Goal: Task Accomplishment & Management: Use online tool/utility

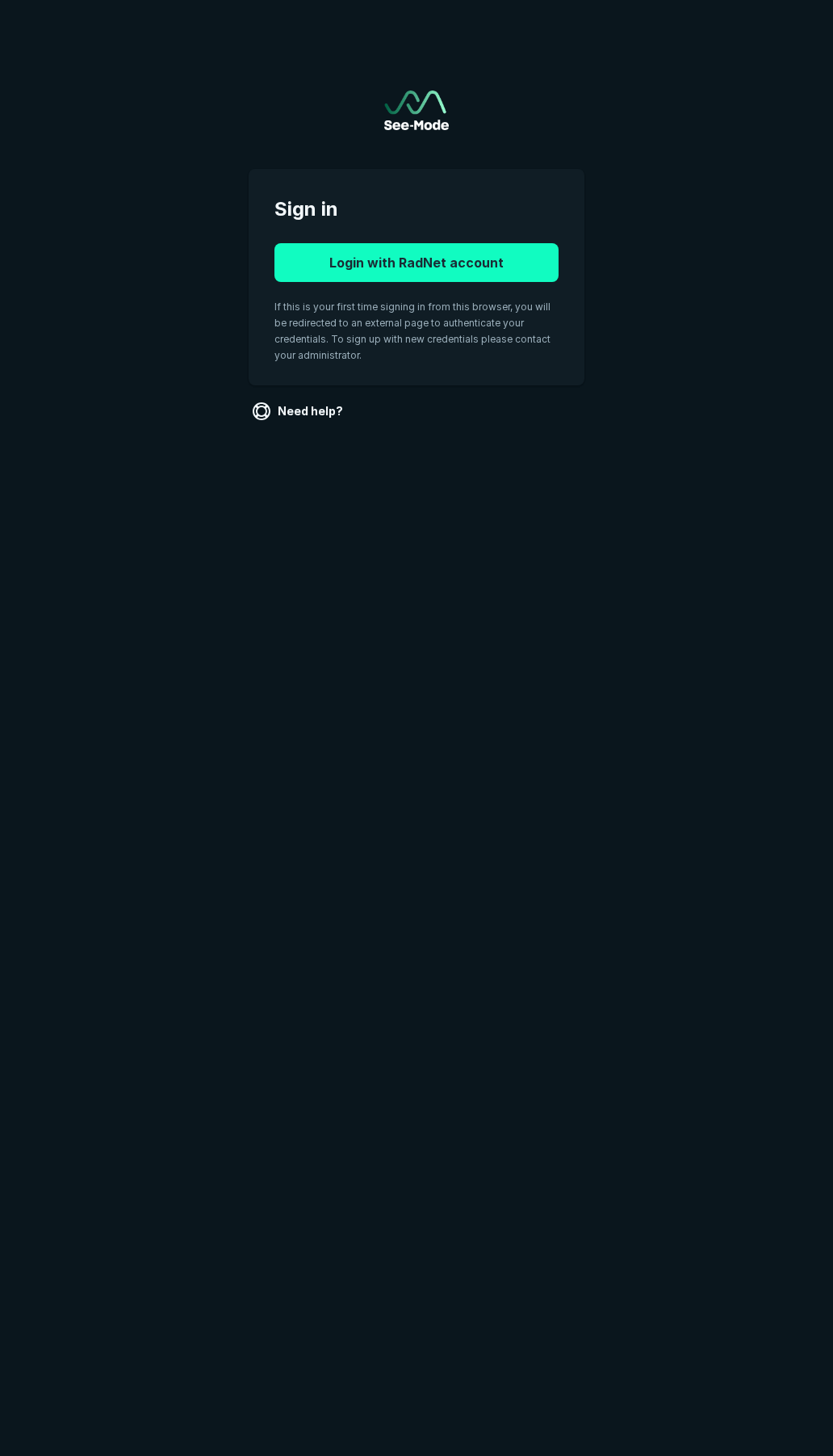
click at [409, 268] on button "Login with RadNet account" at bounding box center [416, 263] width 284 height 39
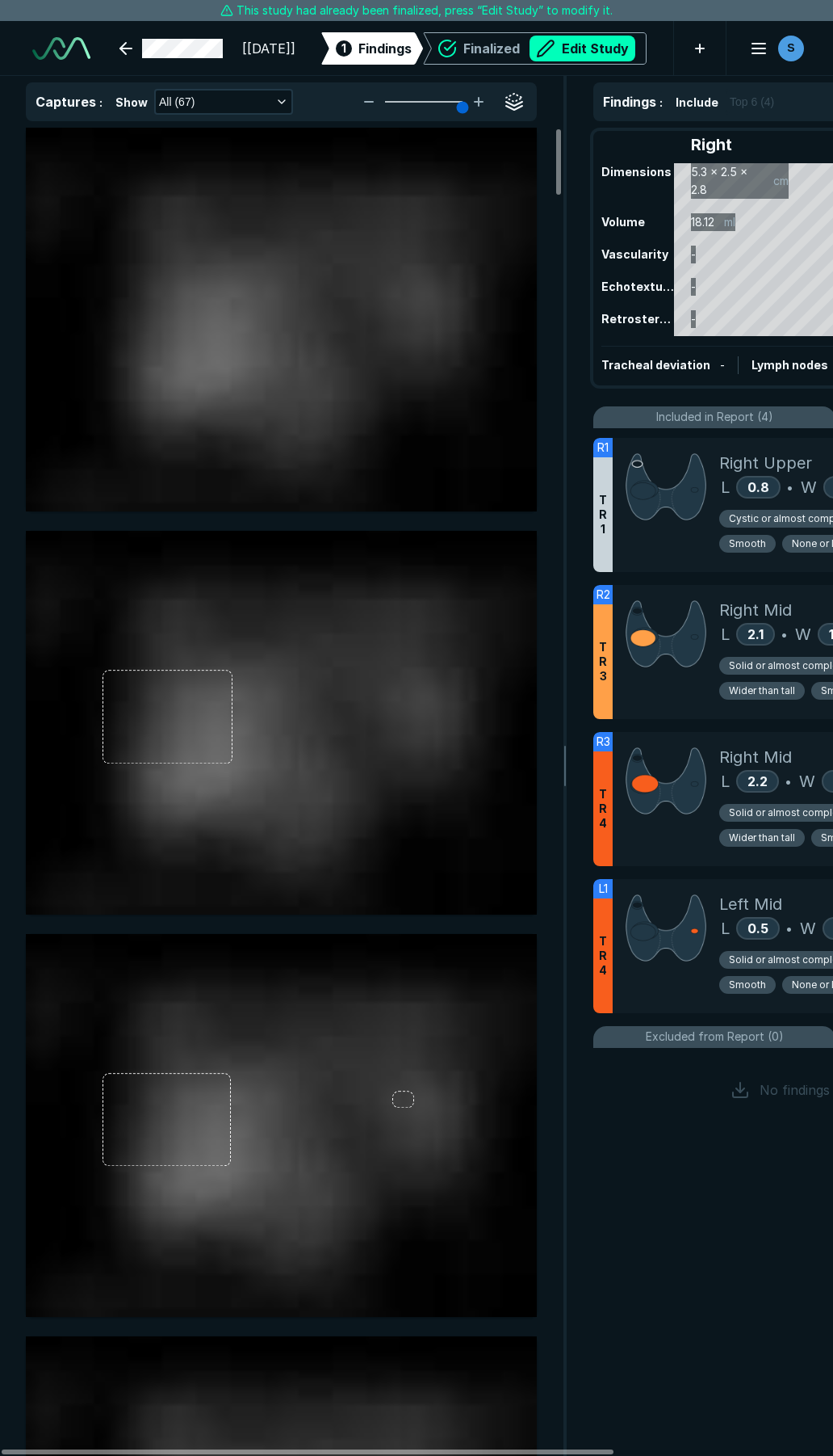
scroll to position [8251, 5825]
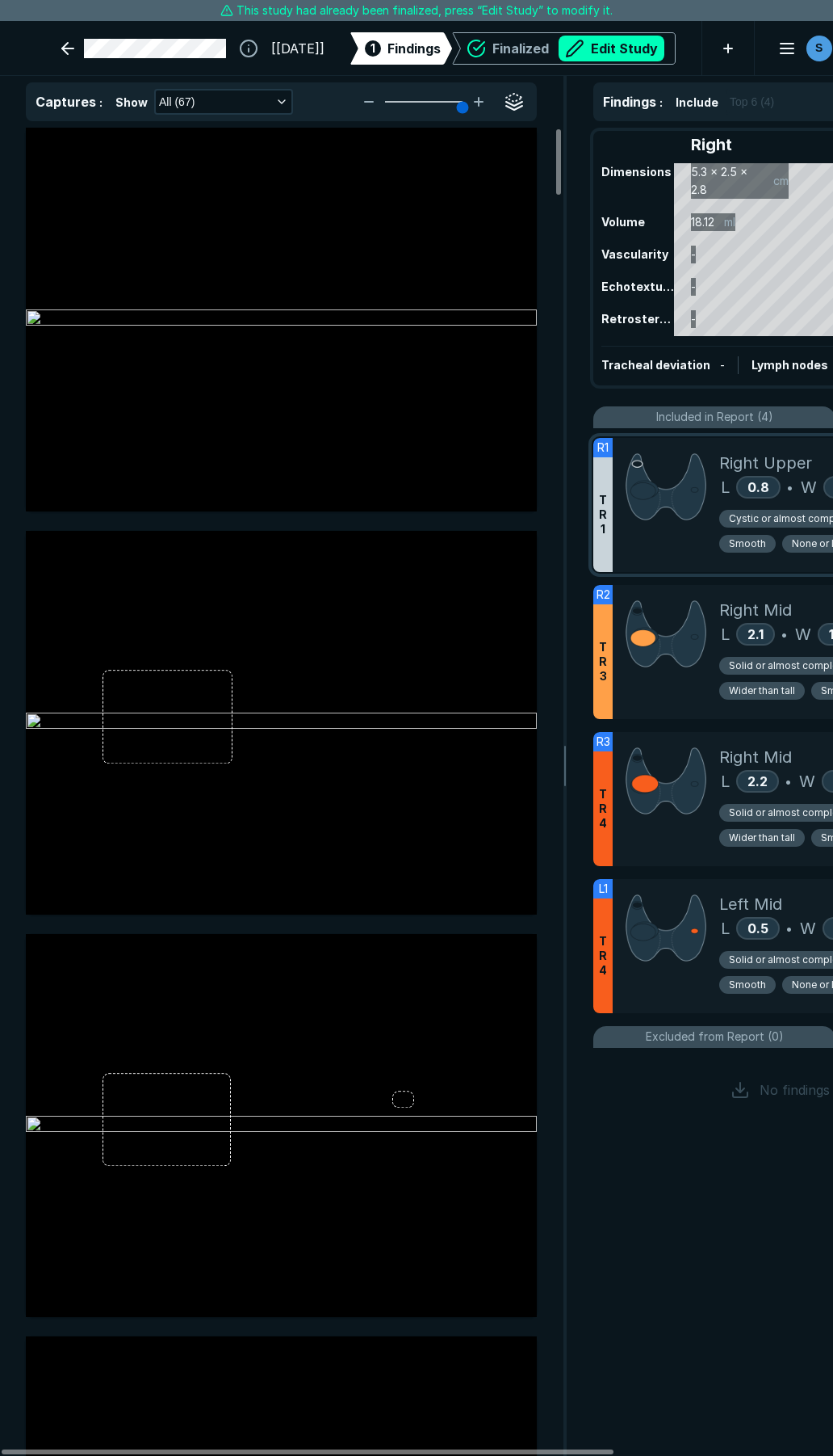
click at [684, 541] on div at bounding box center [666, 505] width 106 height 134
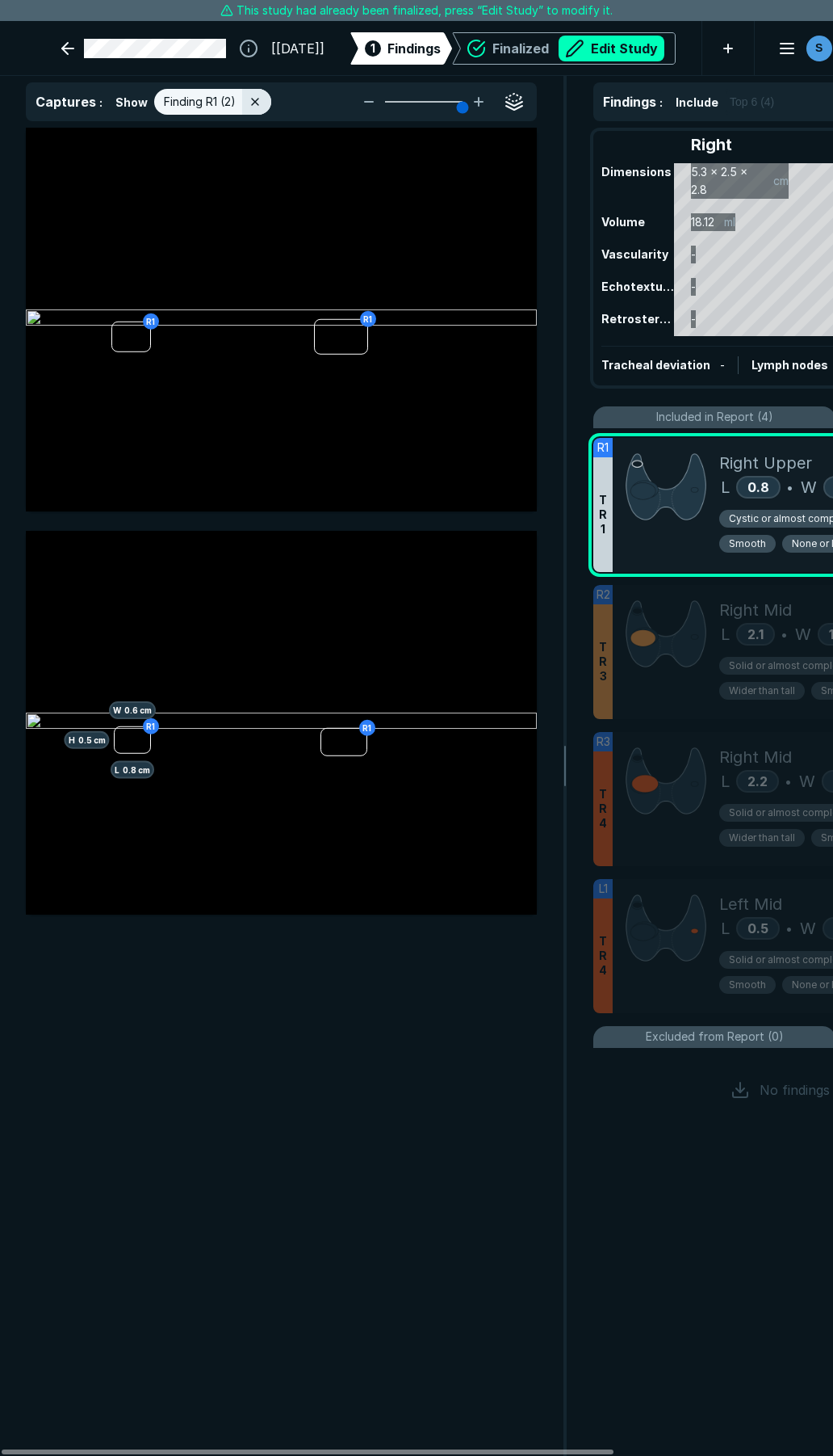
scroll to position [7877, 4351]
click at [580, 44] on button "Edit Study" at bounding box center [611, 48] width 105 height 26
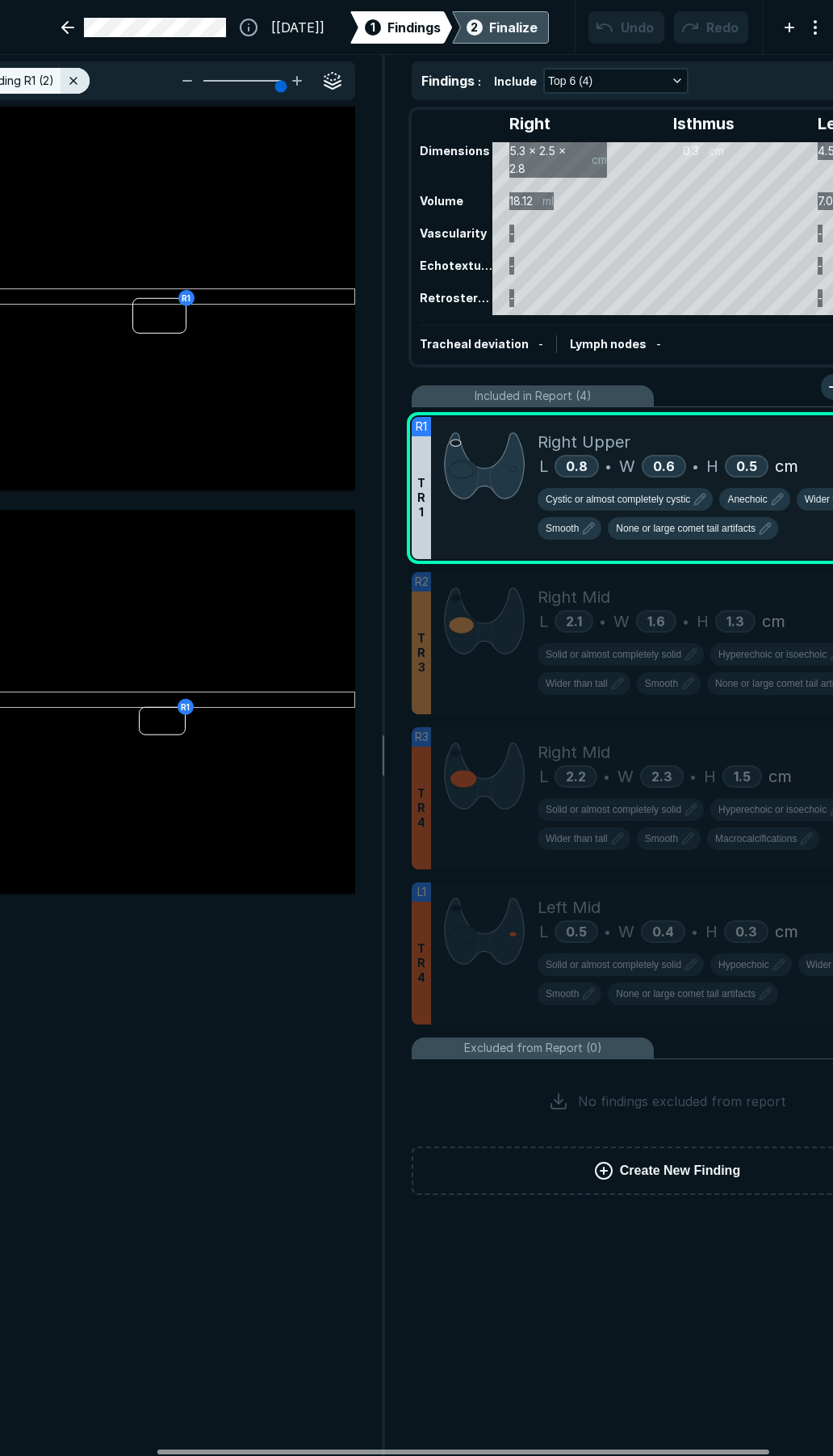
scroll to position [0, 213]
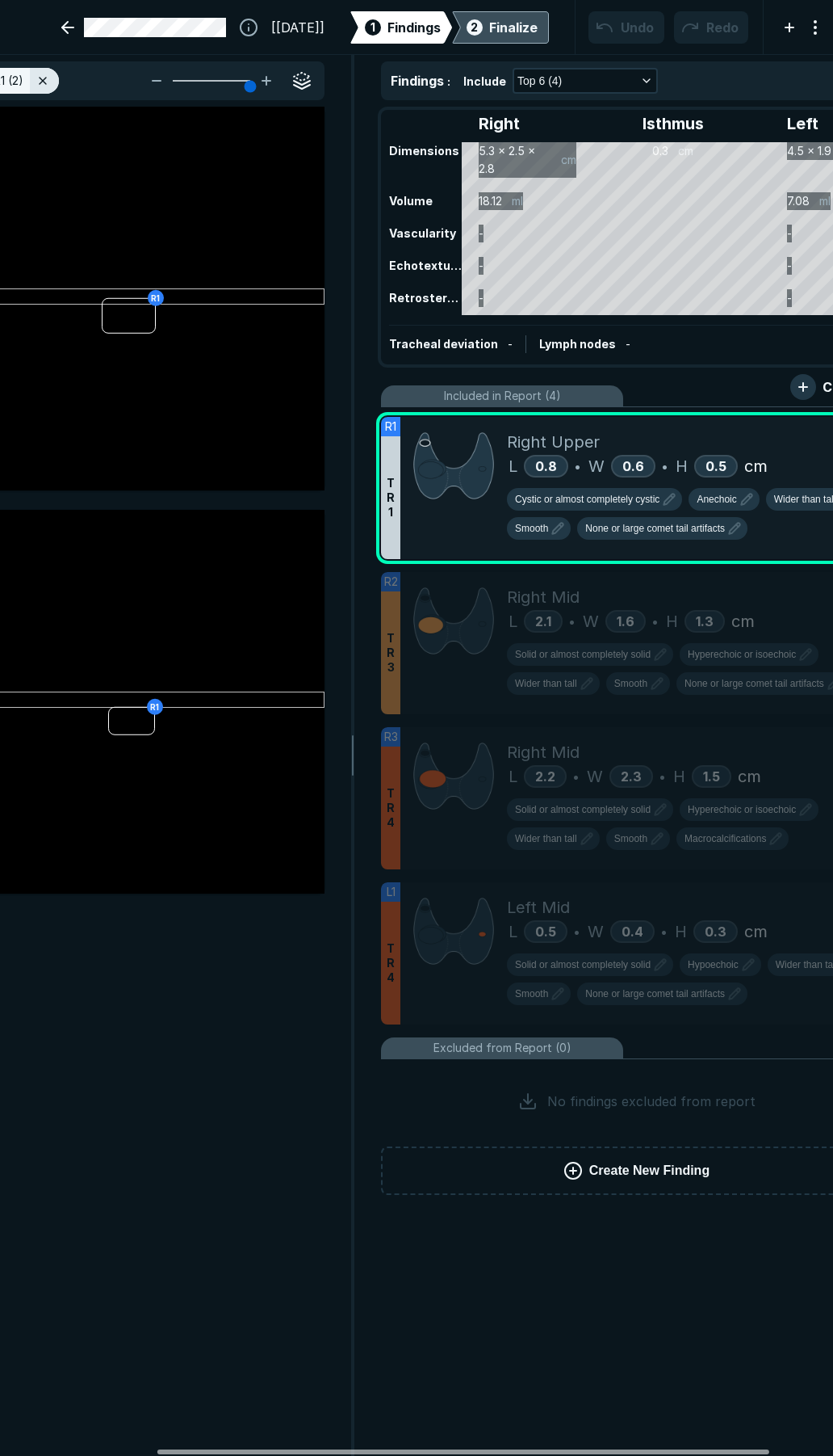
drag, startPoint x: 503, startPoint y: 1452, endPoint x: 660, endPoint y: 1426, distance: 159.1
click at [660, 1449] on div at bounding box center [463, 1451] width 612 height 5
click at [599, 498] on span "Cystic or almost completely cystic" at bounding box center [588, 499] width 145 height 15
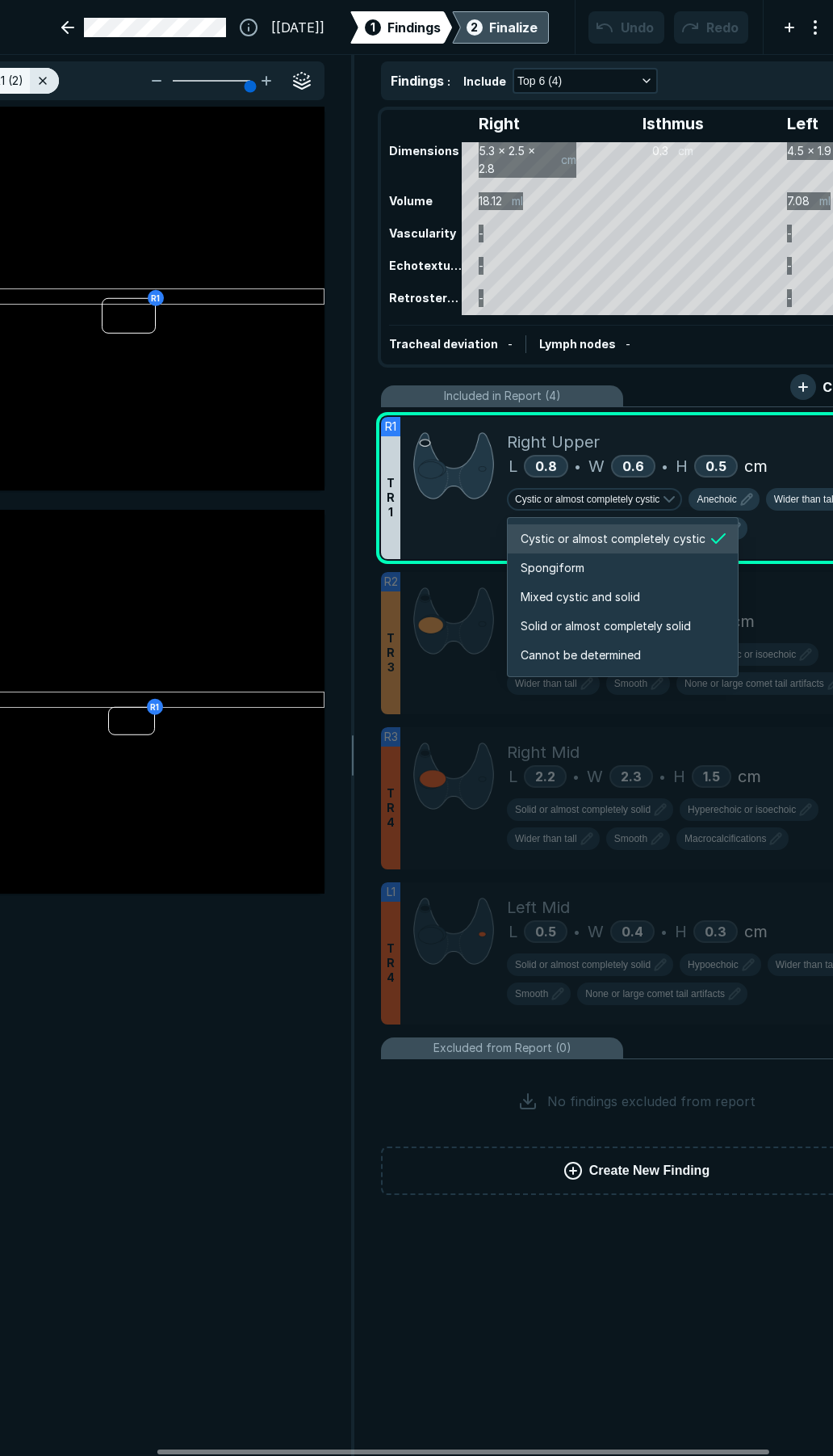
scroll to position [2696, 3102]
click at [565, 636] on li "Solid or almost completely solid" at bounding box center [623, 626] width 230 height 29
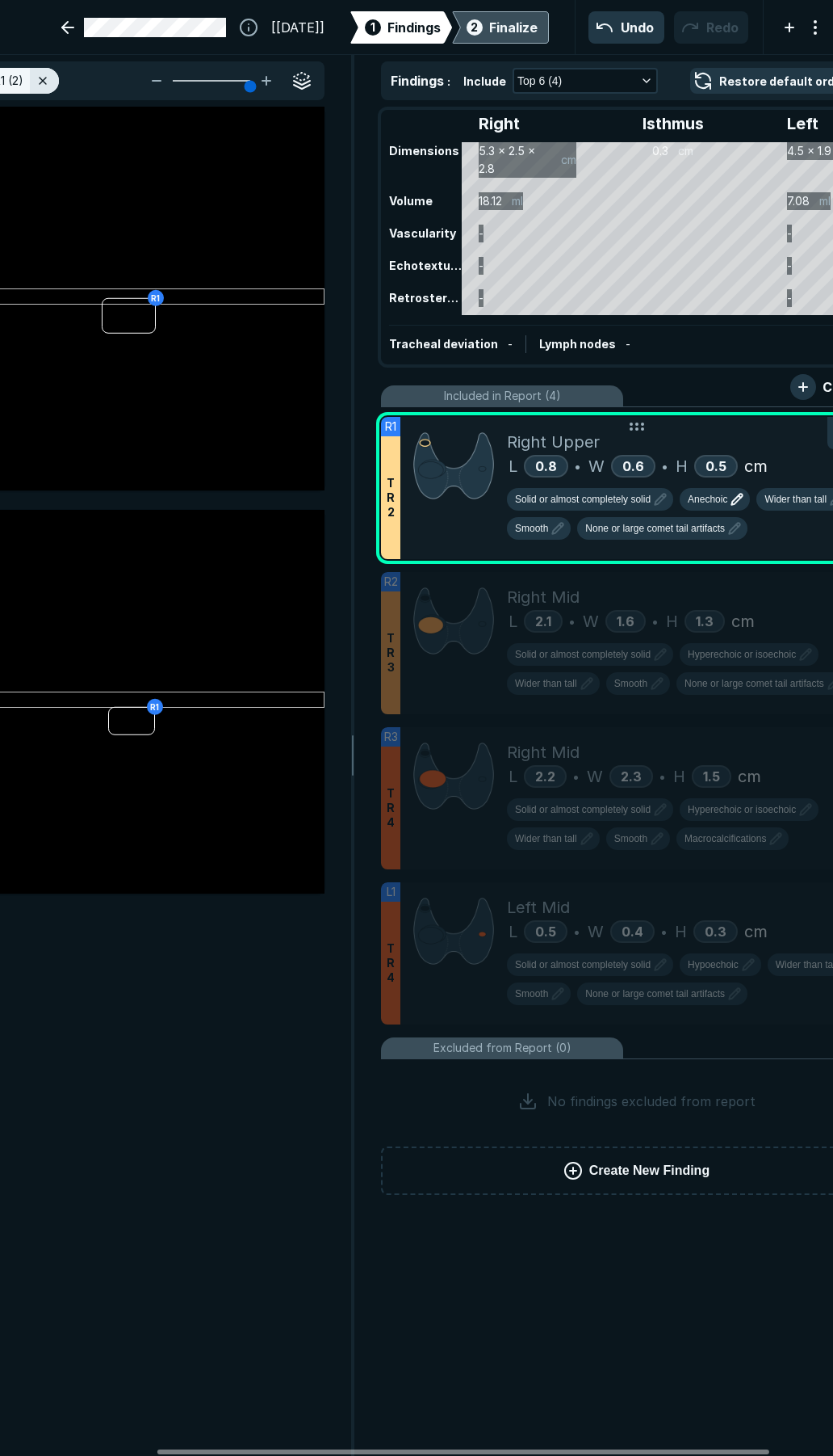
click at [700, 510] on button "Anechoic" at bounding box center [715, 499] width 71 height 22
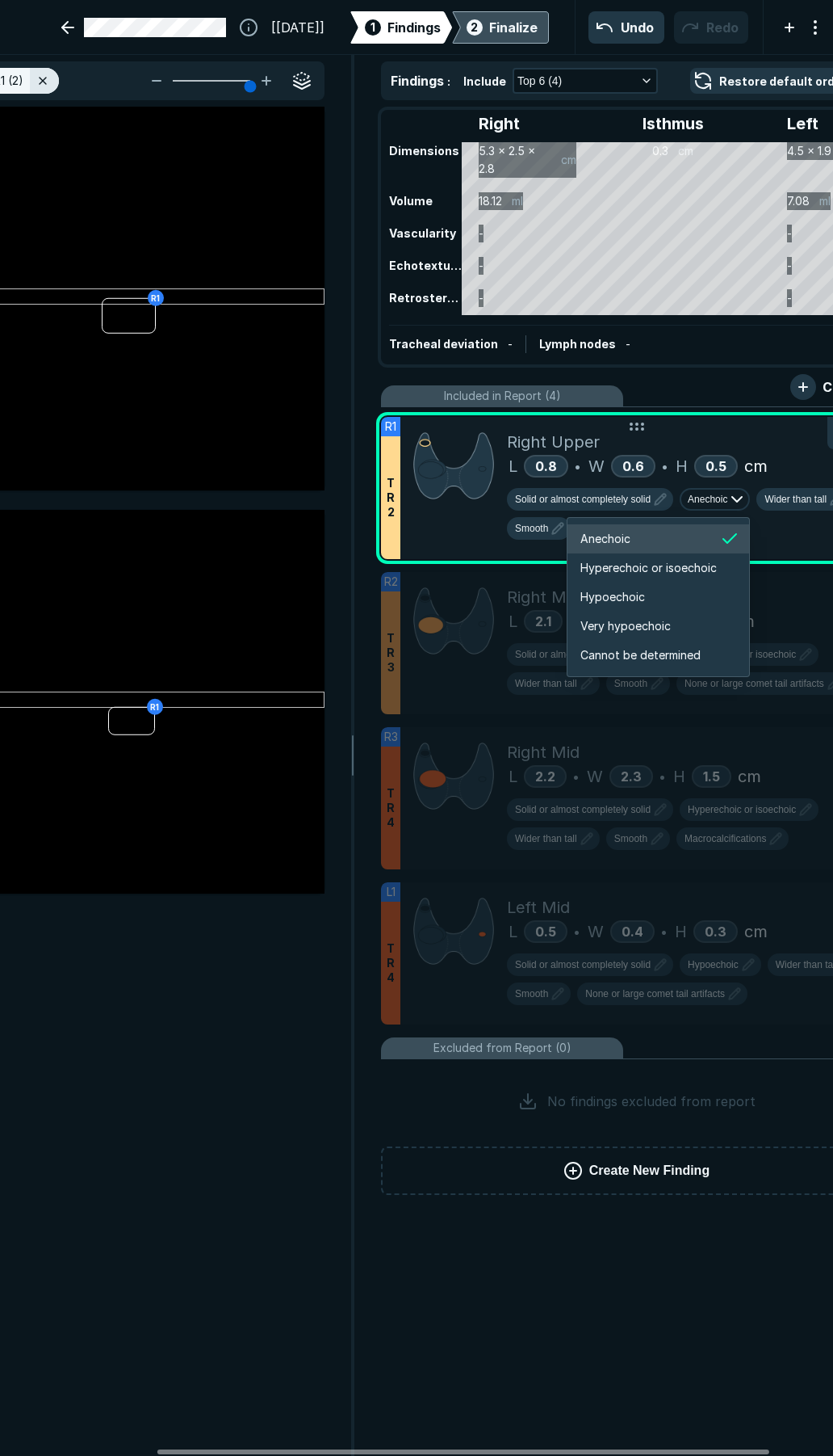
scroll to position [2696, 2894]
click at [614, 623] on span "Very hypoechoic" at bounding box center [626, 626] width 91 height 17
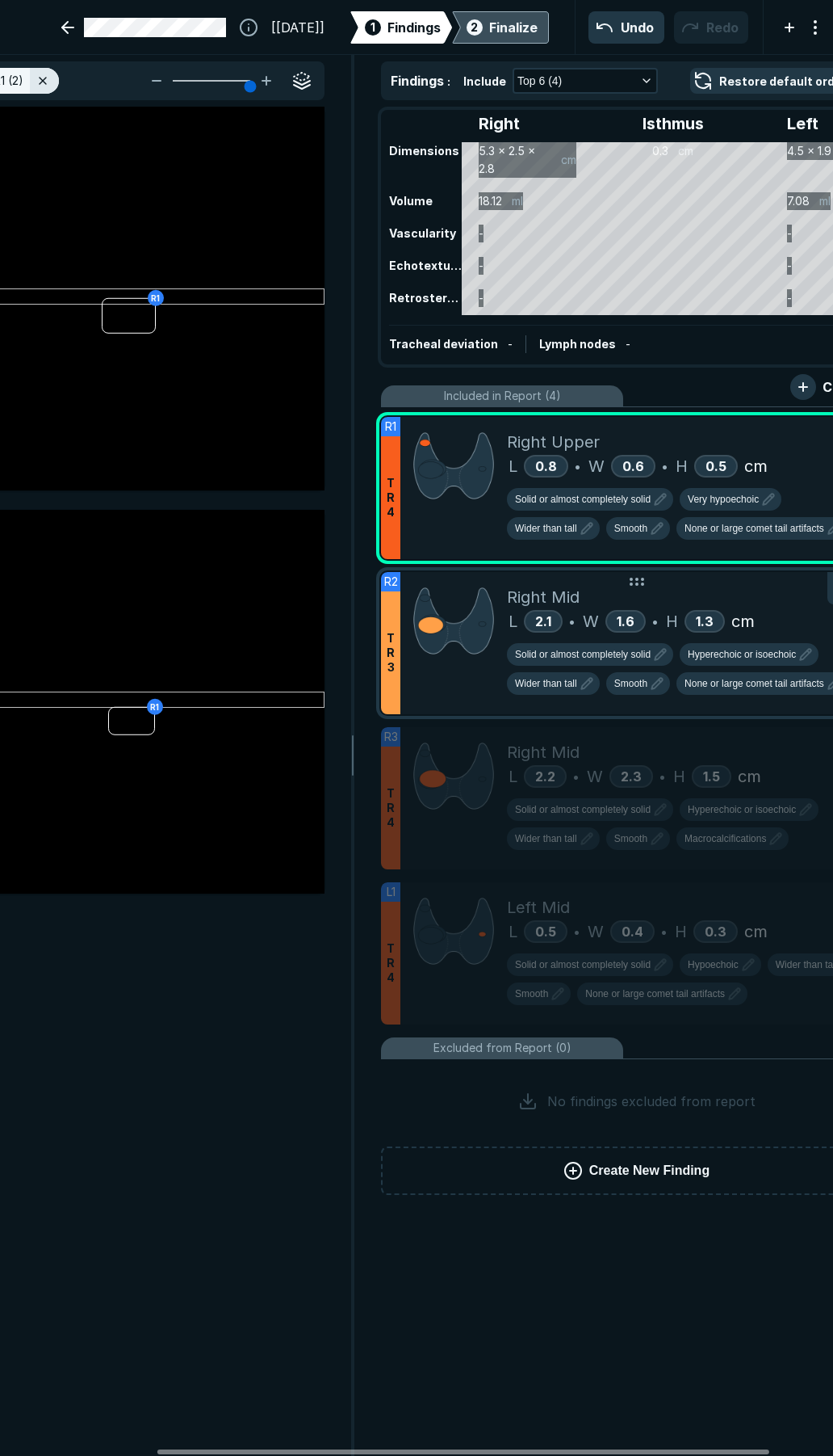
click at [726, 601] on div "Right Mid" at bounding box center [693, 597] width 372 height 24
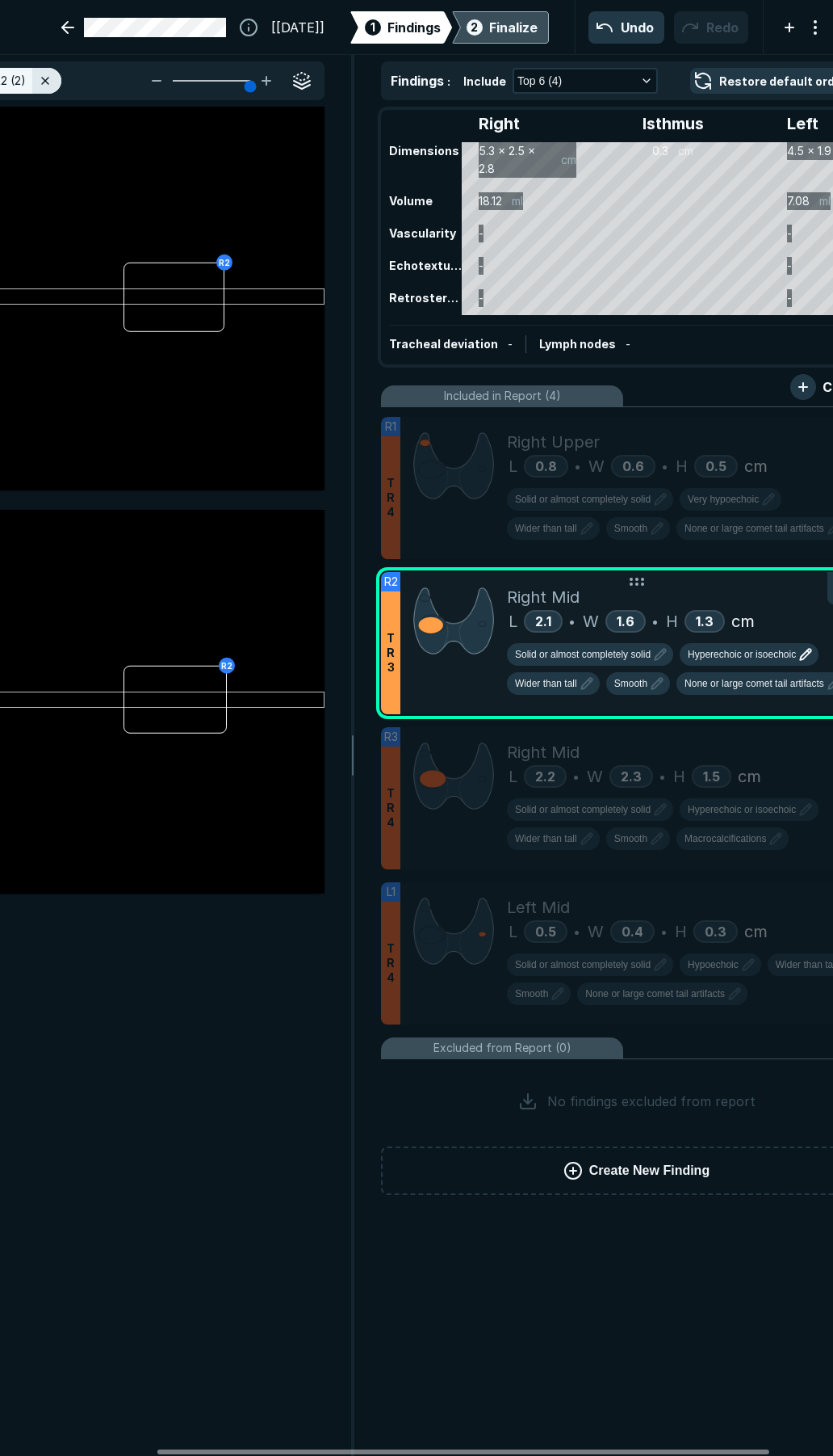
click at [734, 648] on span "Hyperechoic or isoechoic" at bounding box center [742, 654] width 108 height 15
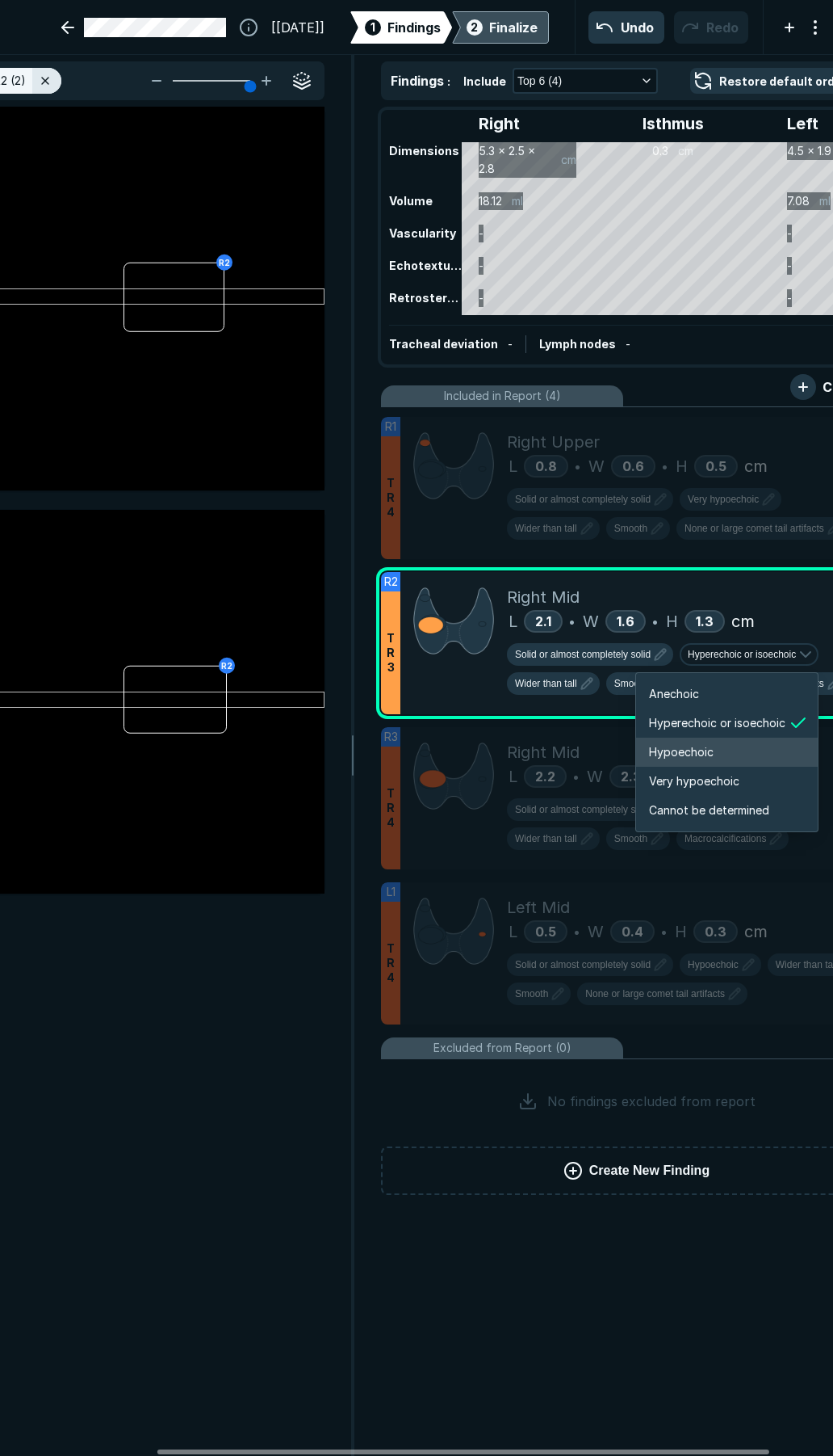
click at [695, 747] on span "Hypoechoic" at bounding box center [681, 752] width 65 height 17
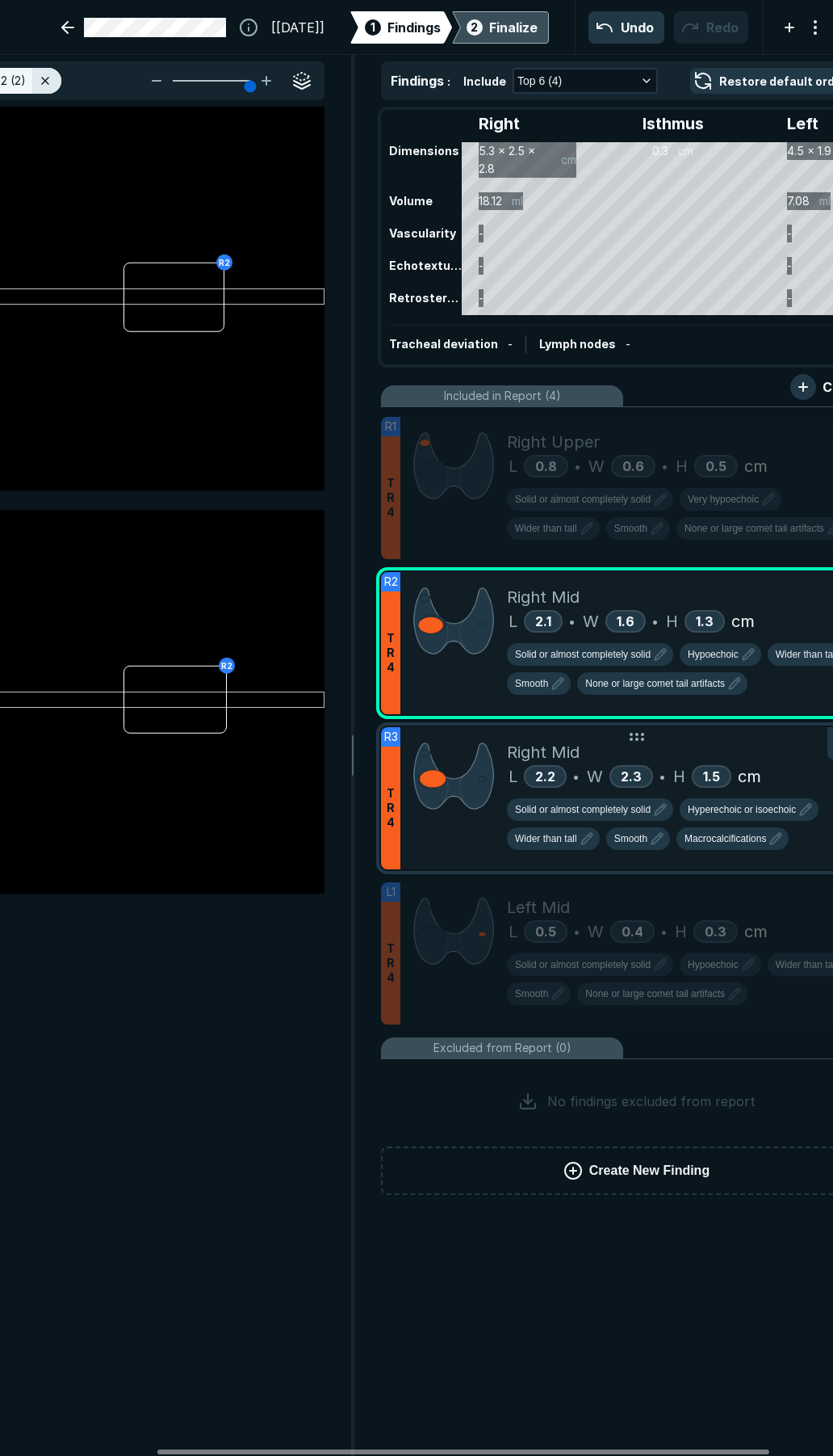
click at [764, 769] on div "L 2.2 • W 2.3 • H 1.5 cm" at bounding box center [693, 776] width 372 height 24
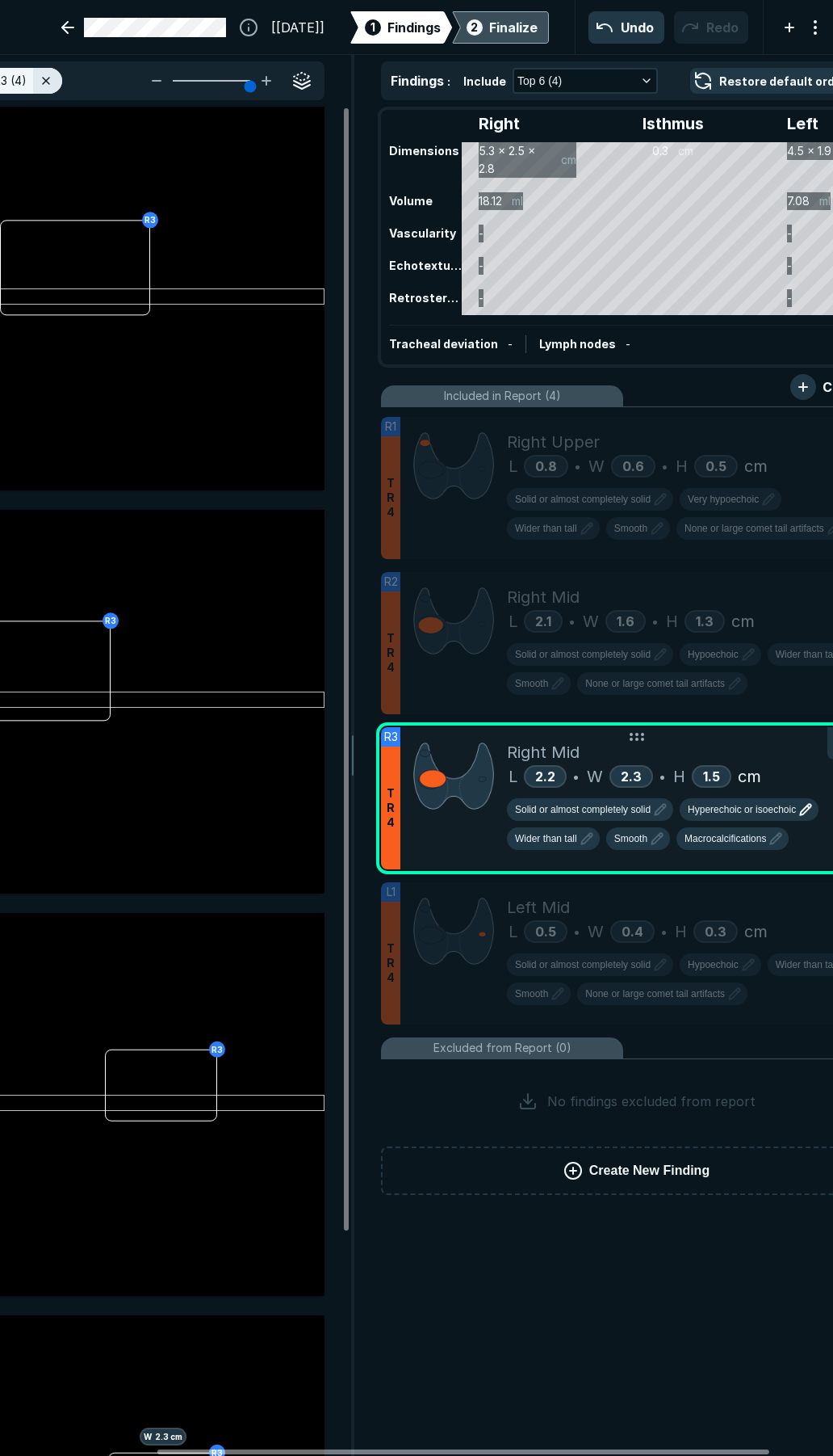
click at [722, 811] on span "Hyperechoic or isoechoic" at bounding box center [742, 809] width 108 height 15
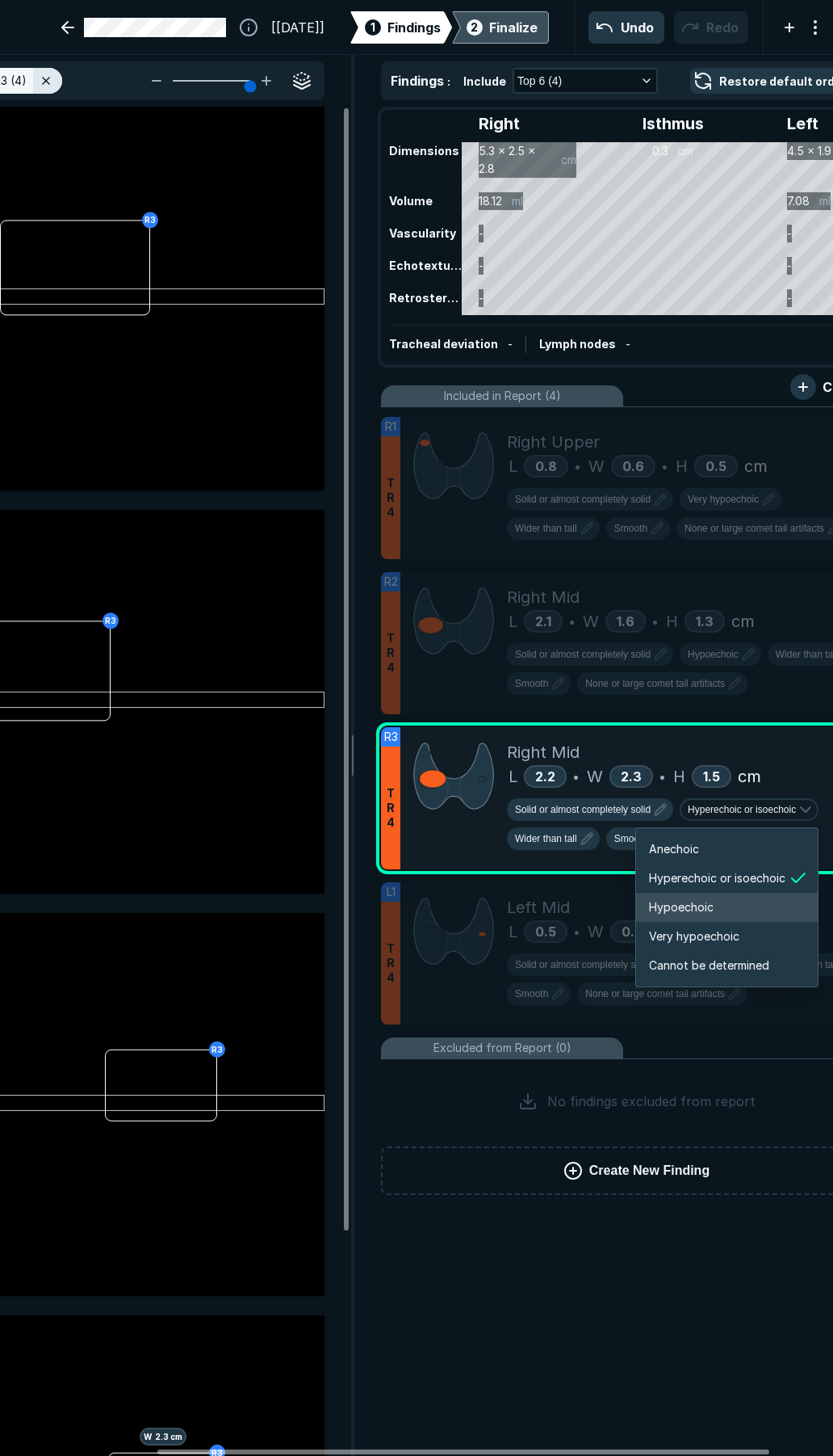
click at [705, 909] on span "Hypoechoic" at bounding box center [681, 907] width 65 height 17
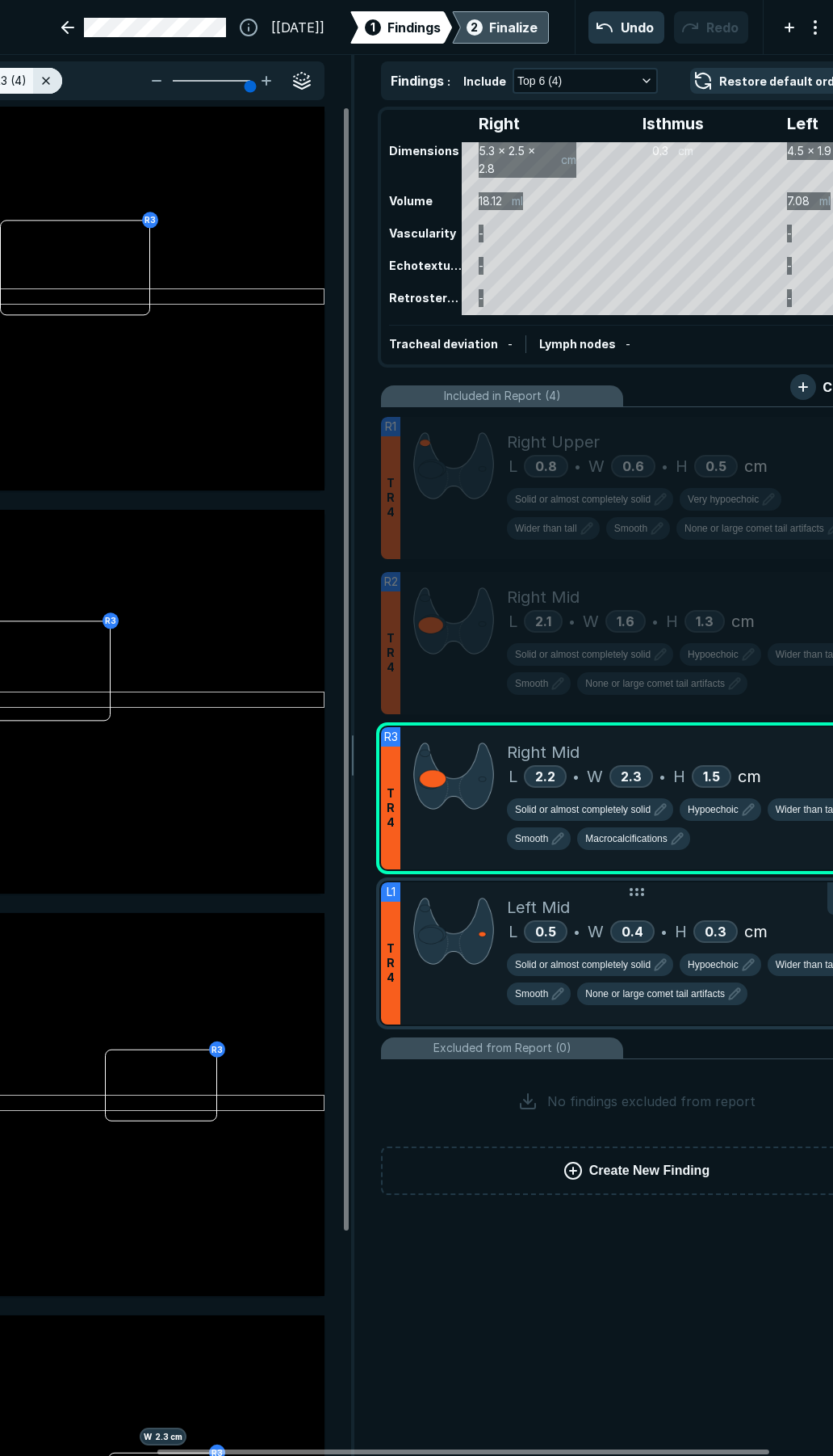
click at [470, 1000] on div at bounding box center [453, 953] width 106 height 142
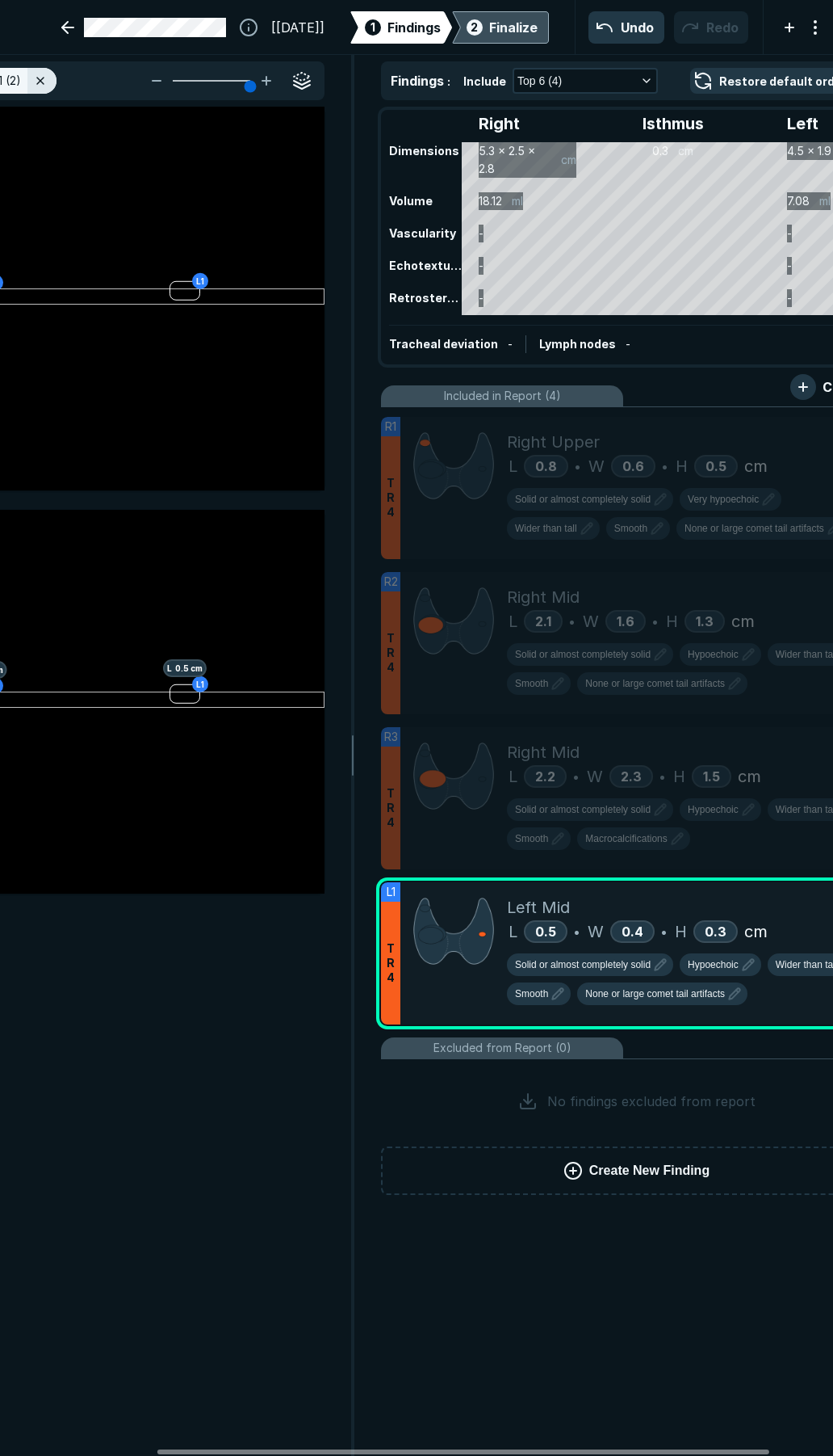
click at [491, 32] on div "Finalize" at bounding box center [513, 27] width 48 height 19
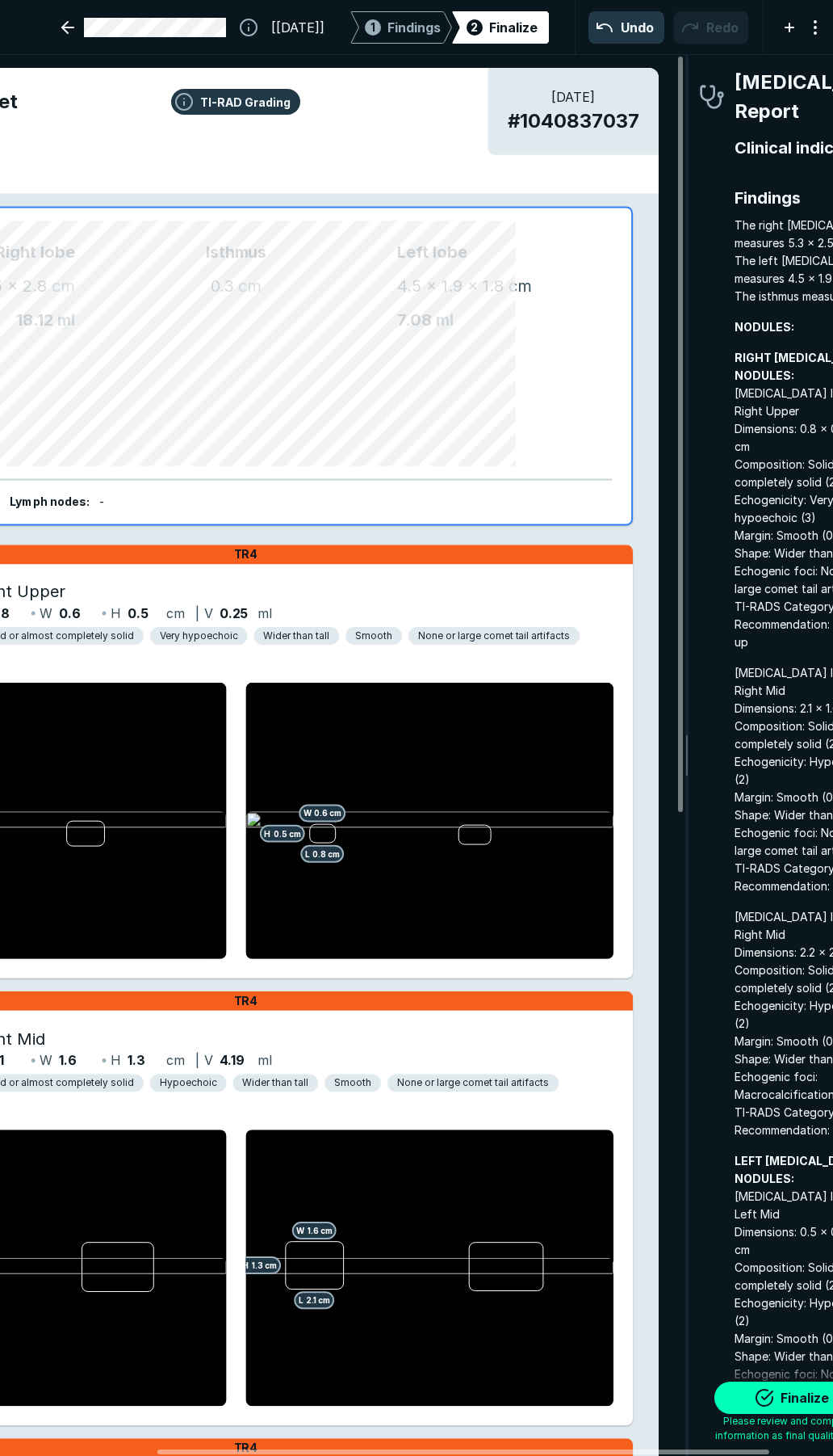
scroll to position [8287, 2918]
click at [765, 1403] on button "Finalize" at bounding box center [795, 1397] width 161 height 32
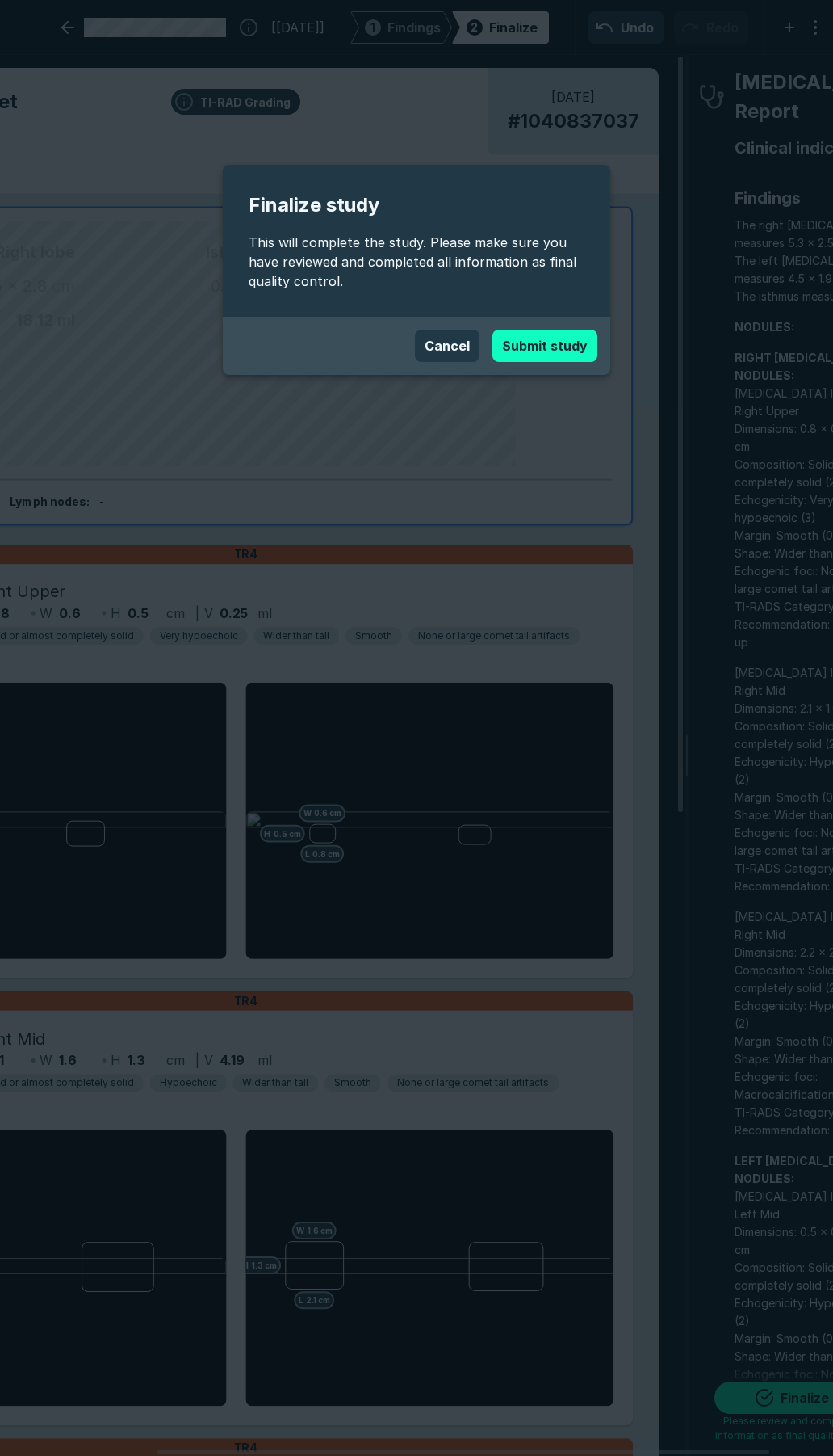
click at [533, 352] on button "Submit study" at bounding box center [545, 345] width 105 height 32
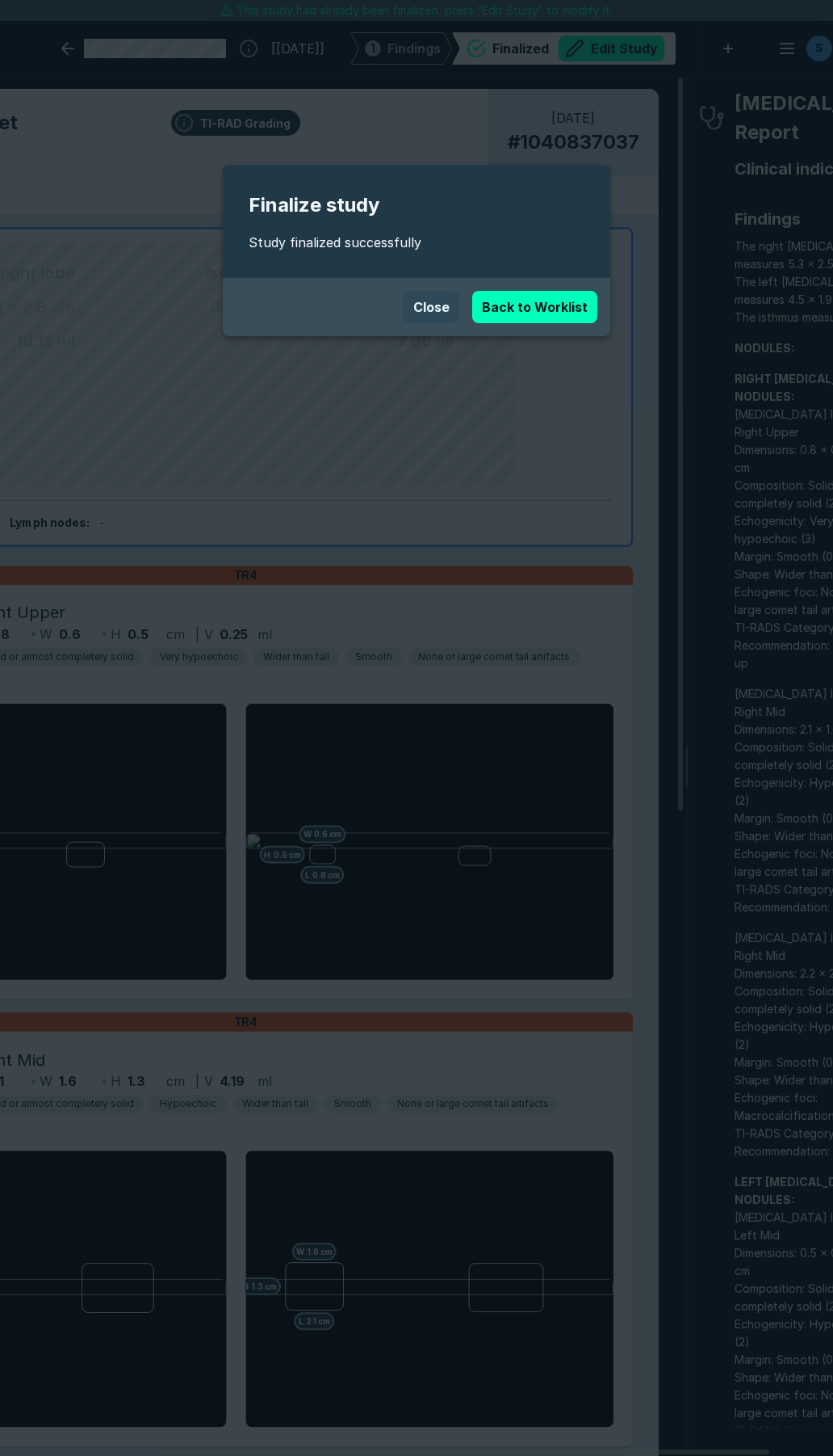
click at [420, 305] on button "Close" at bounding box center [432, 306] width 56 height 32
